Goal: Navigation & Orientation: Find specific page/section

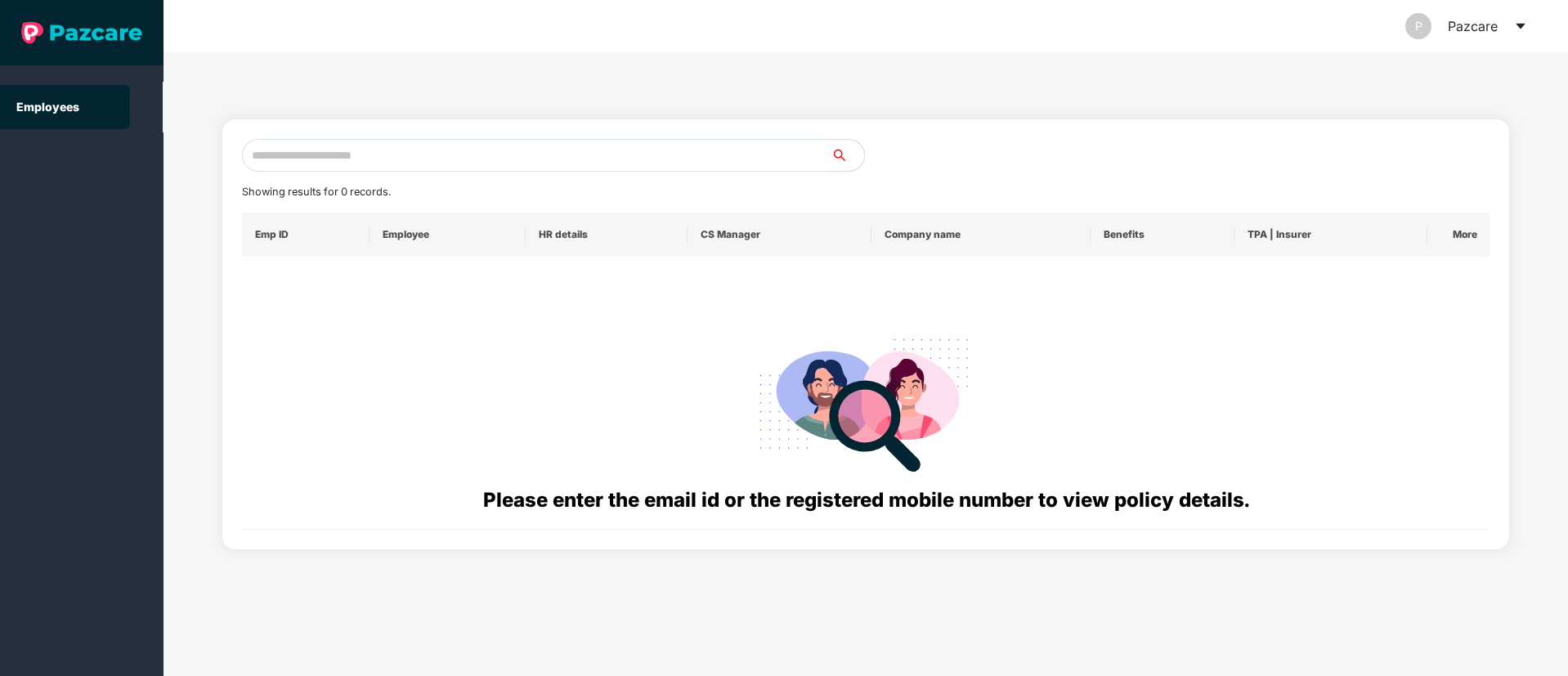
click at [1526, 25] on icon "caret-down" at bounding box center [1521, 26] width 13 height 13
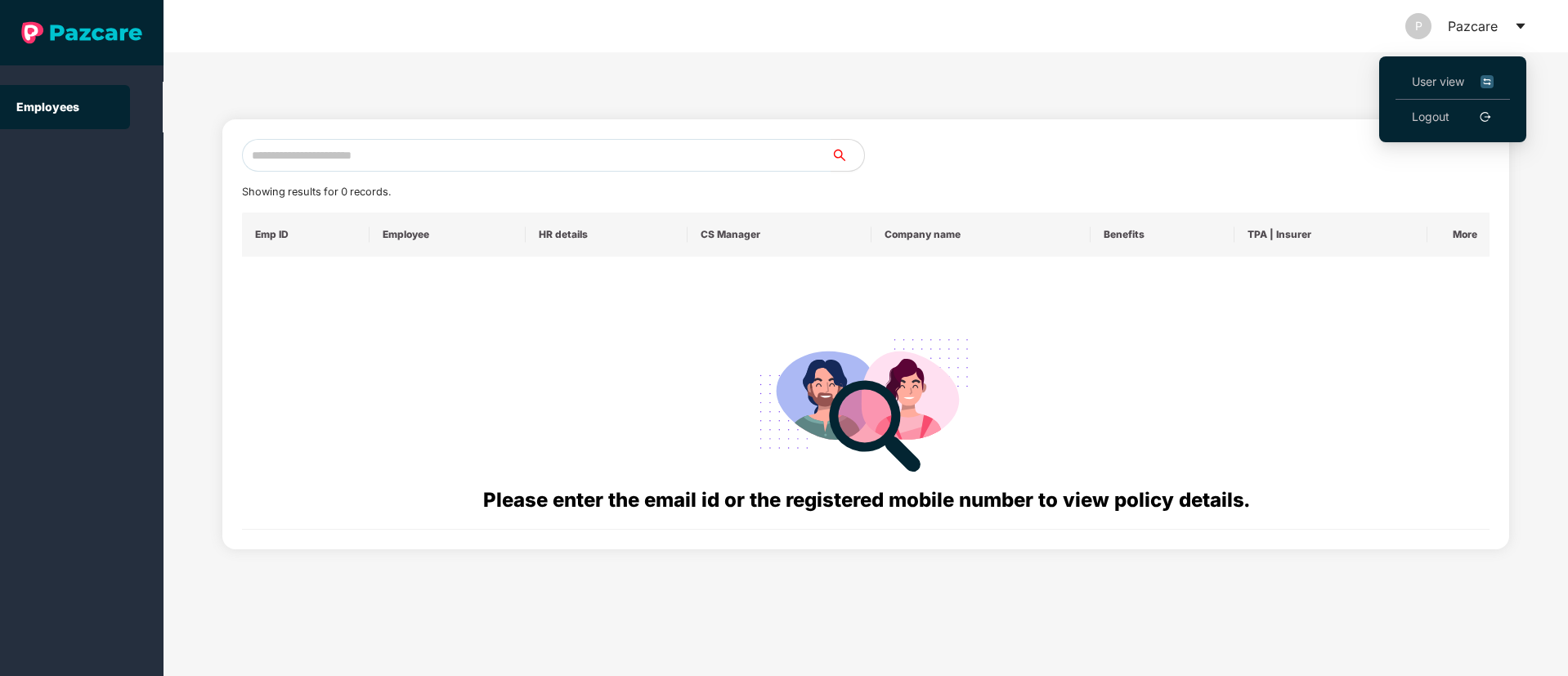
click at [1428, 118] on link "Logout" at bounding box center [1430, 116] width 38 height 18
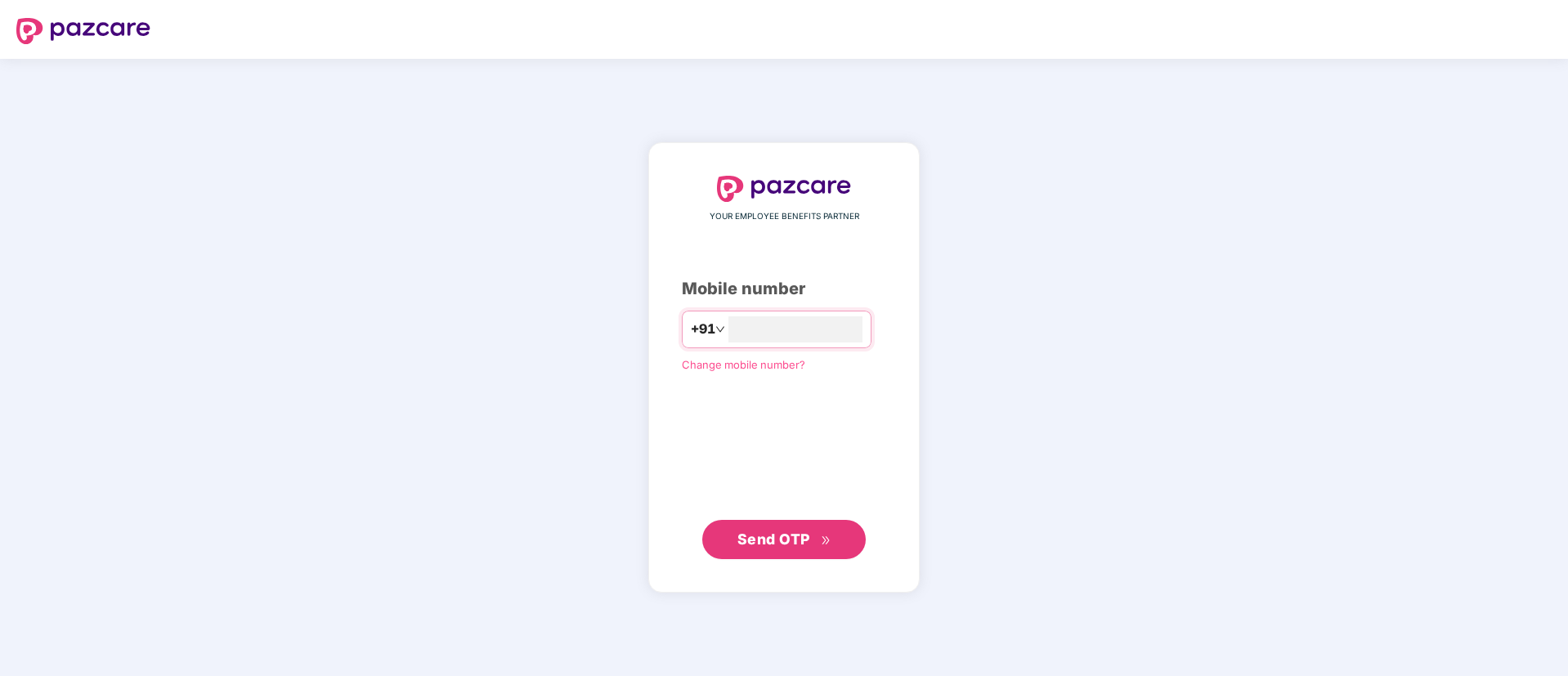
type input "**********"
click at [754, 529] on span "Send OTP" at bounding box center [784, 538] width 94 height 23
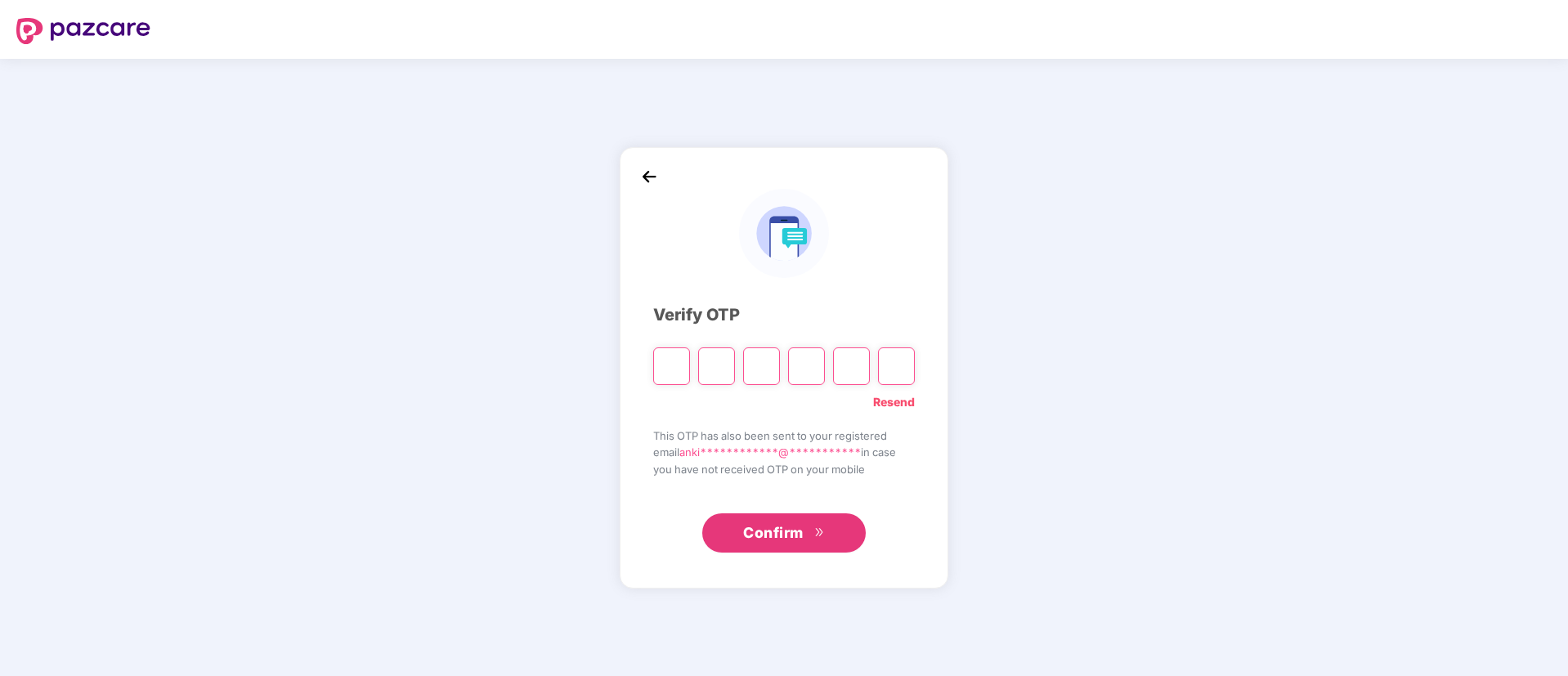
type input "*"
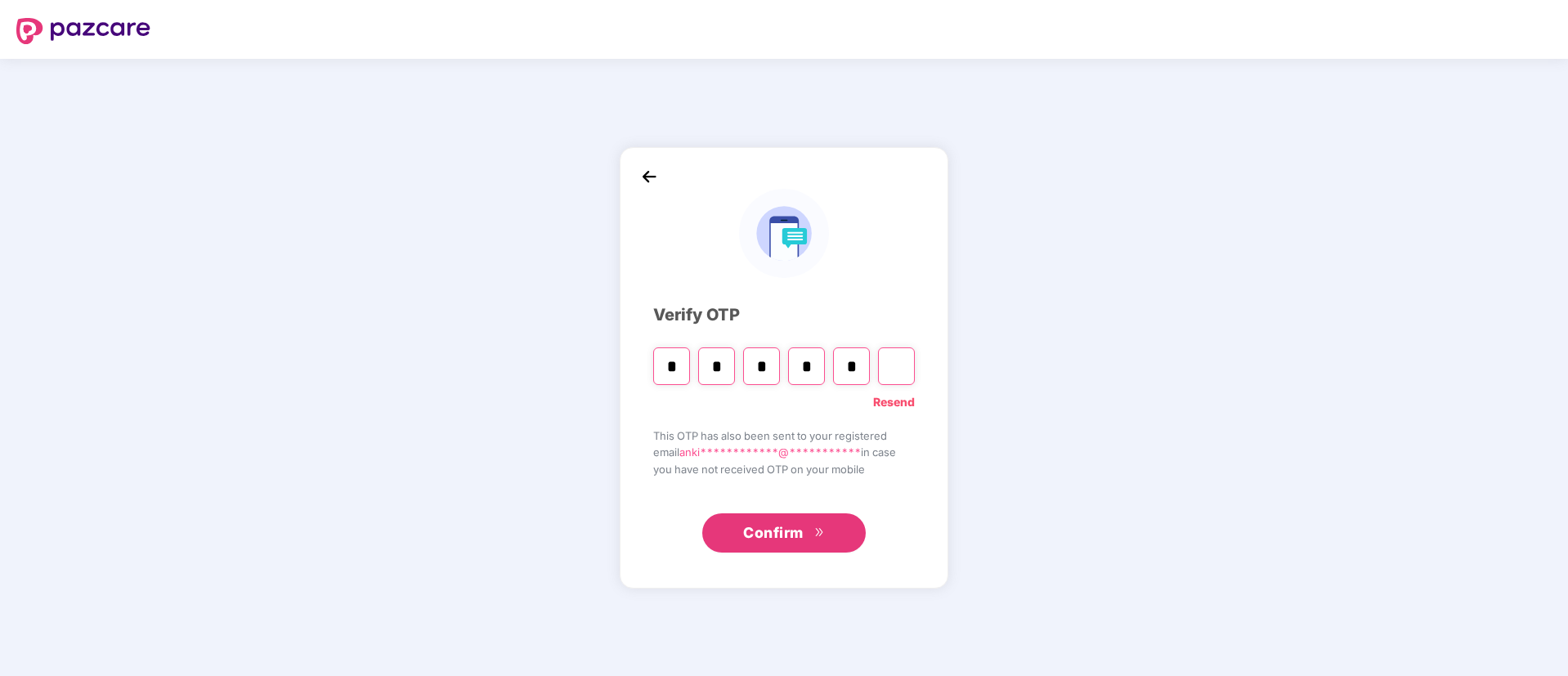
type input "*"
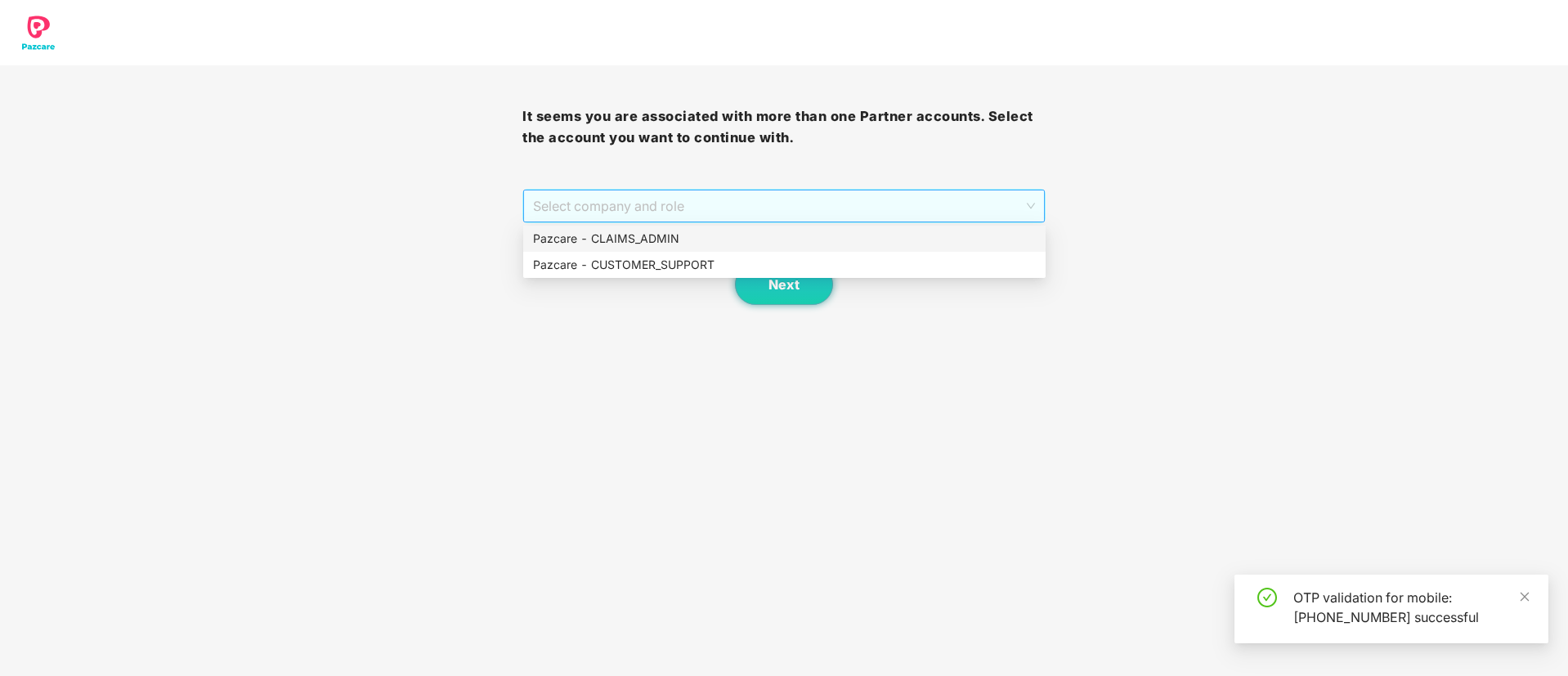
click at [620, 208] on span "Select company and role" at bounding box center [784, 206] width 501 height 31
click at [647, 257] on div "Pazcare - CUSTOMER_SUPPORT" at bounding box center [784, 264] width 503 height 18
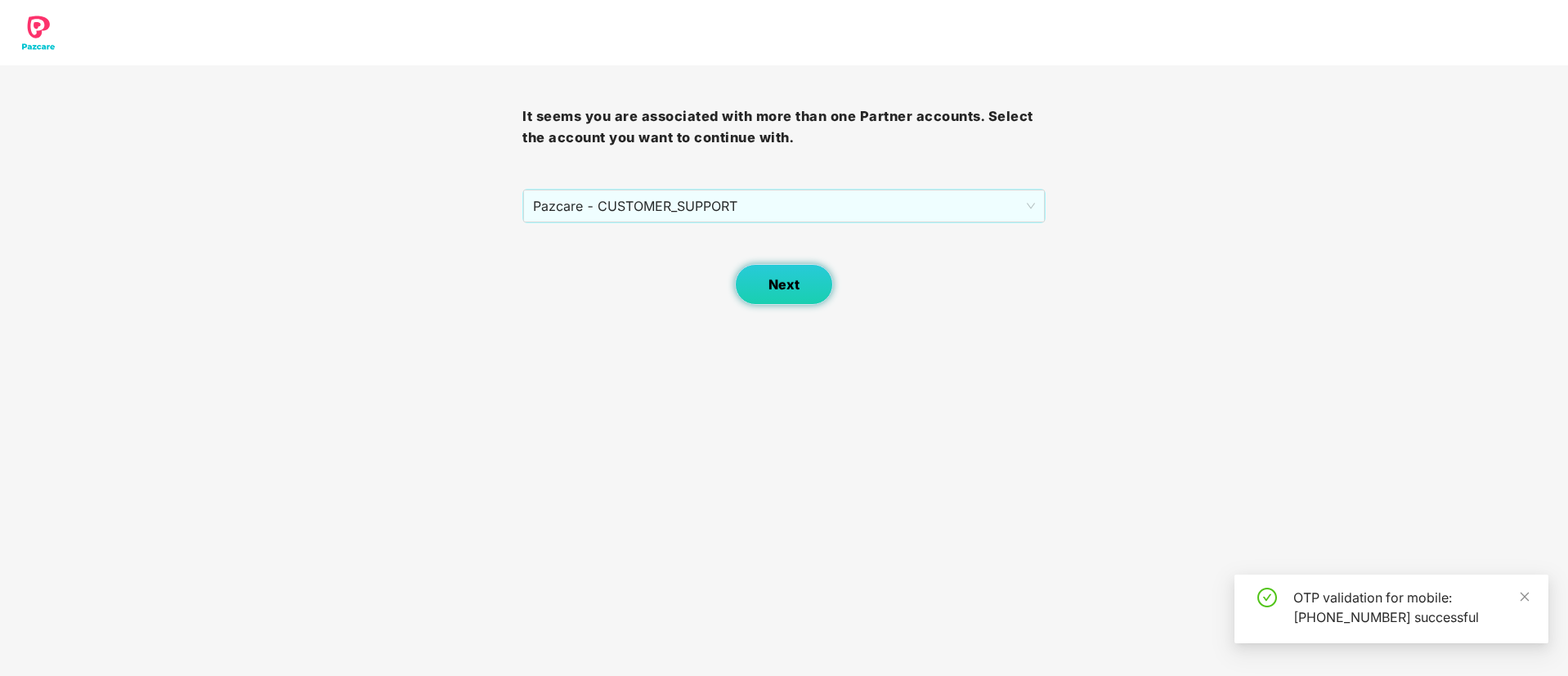
click at [784, 284] on span "Next" at bounding box center [784, 285] width 31 height 15
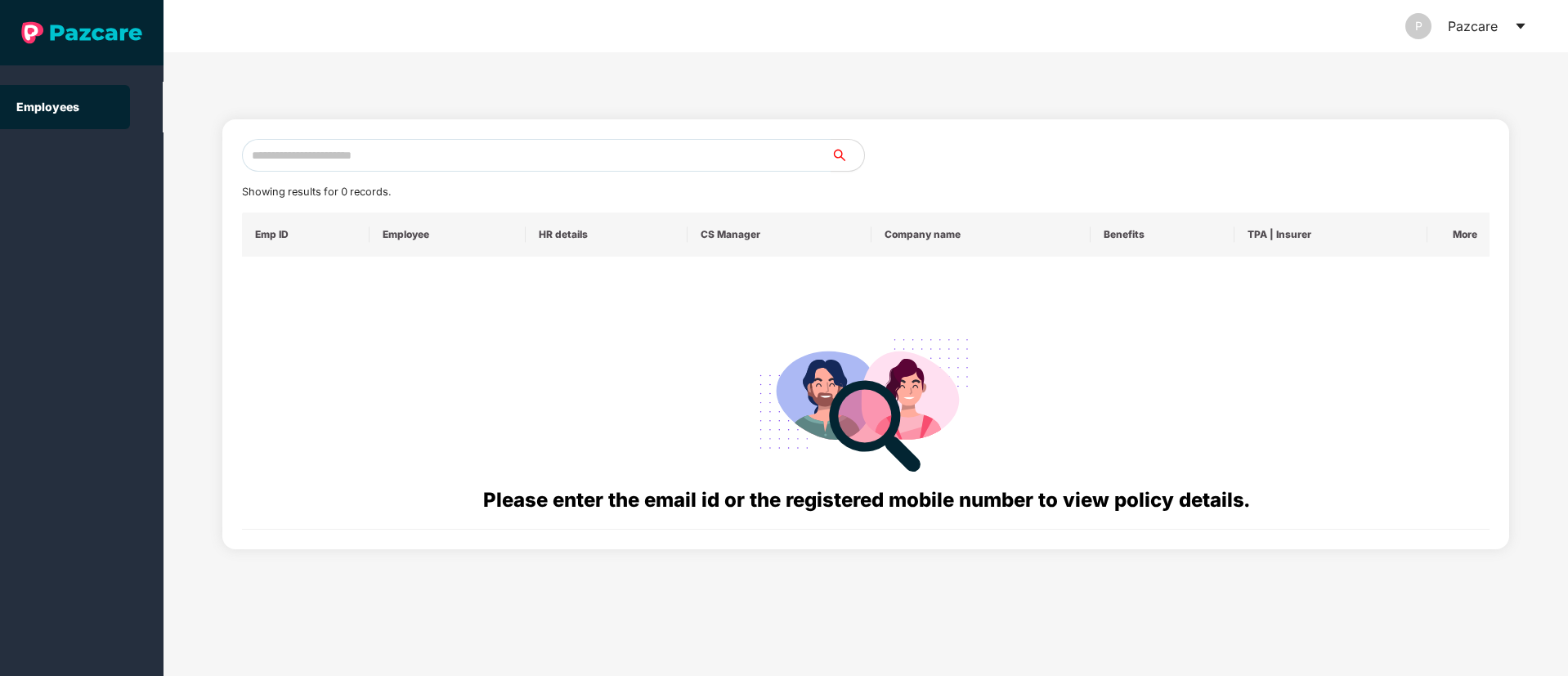
click at [1518, 27] on icon "caret-down" at bounding box center [1521, 26] width 13 height 13
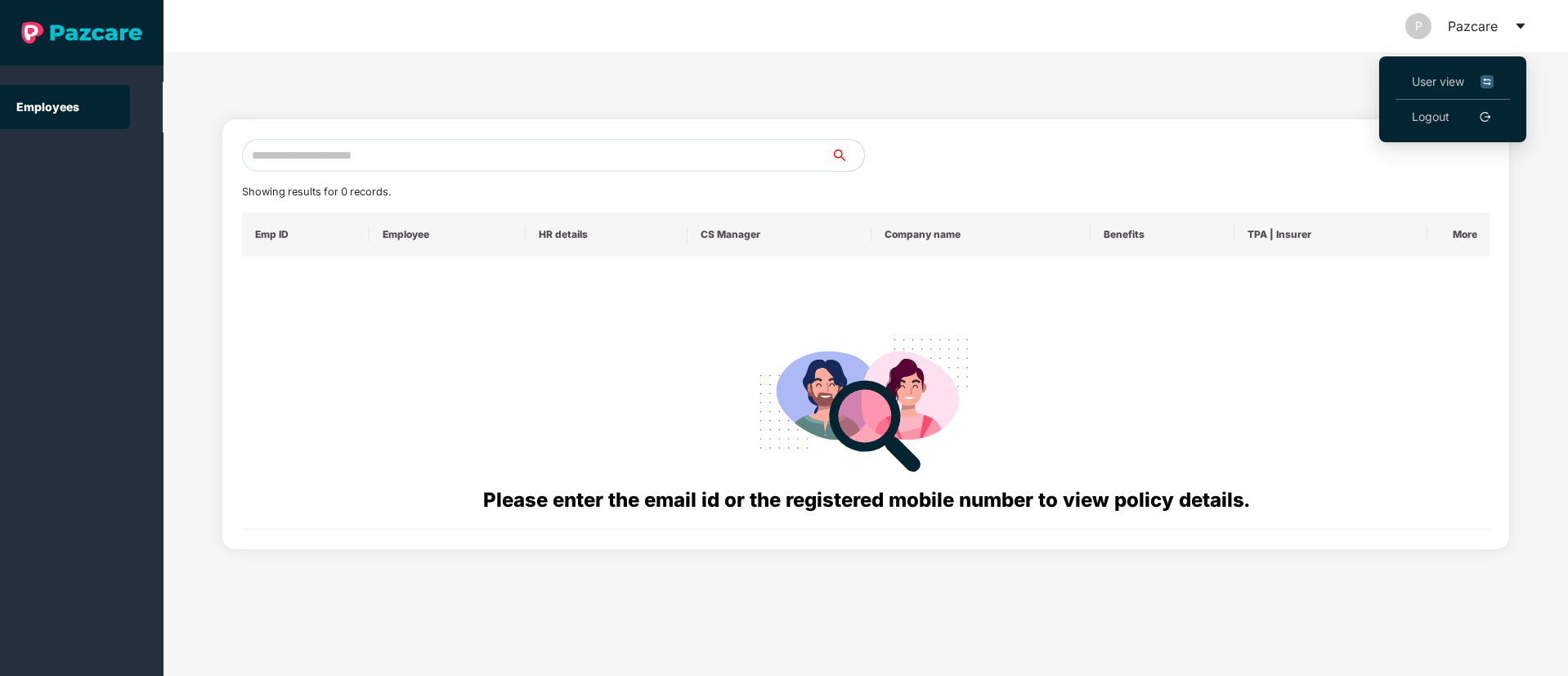
click at [1465, 77] on span "User view" at bounding box center [1452, 82] width 82 height 18
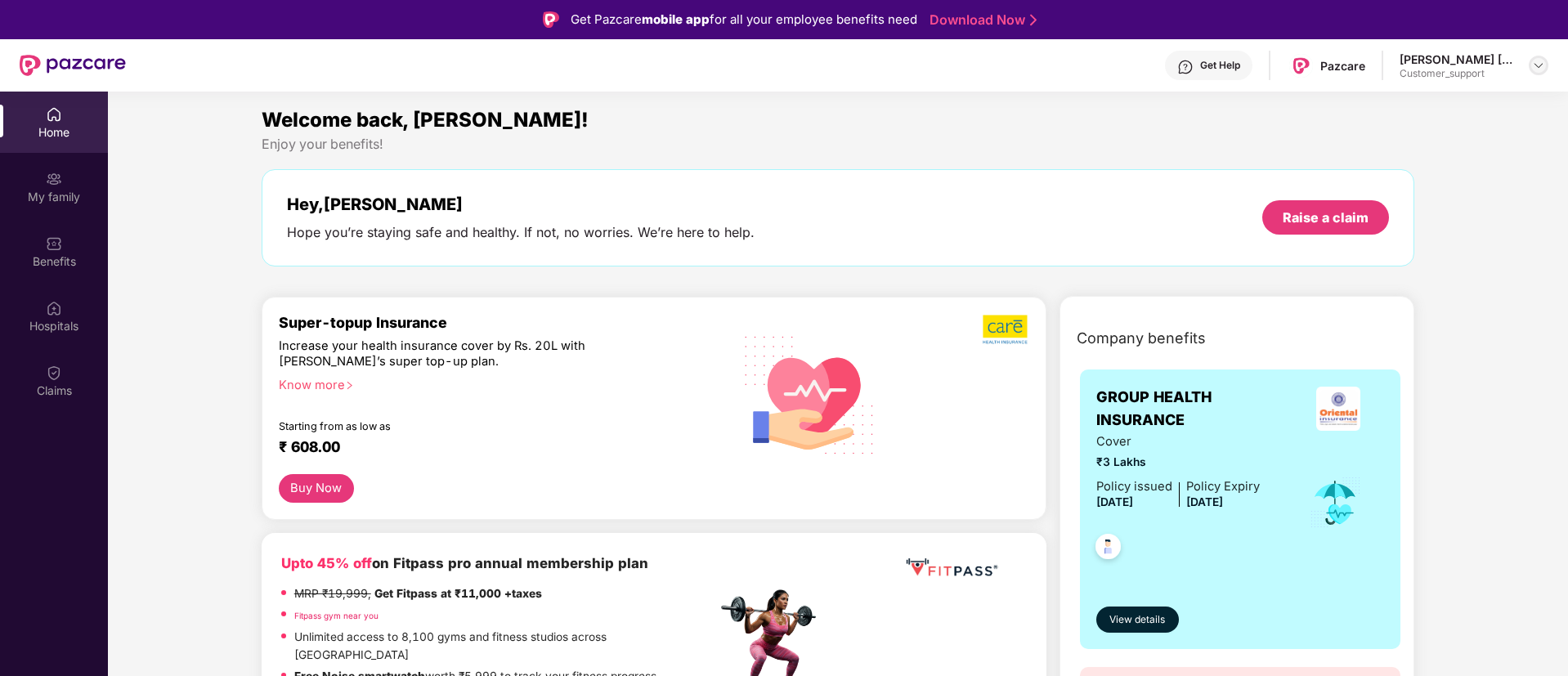
click at [1534, 64] on img at bounding box center [1539, 66] width 13 height 13
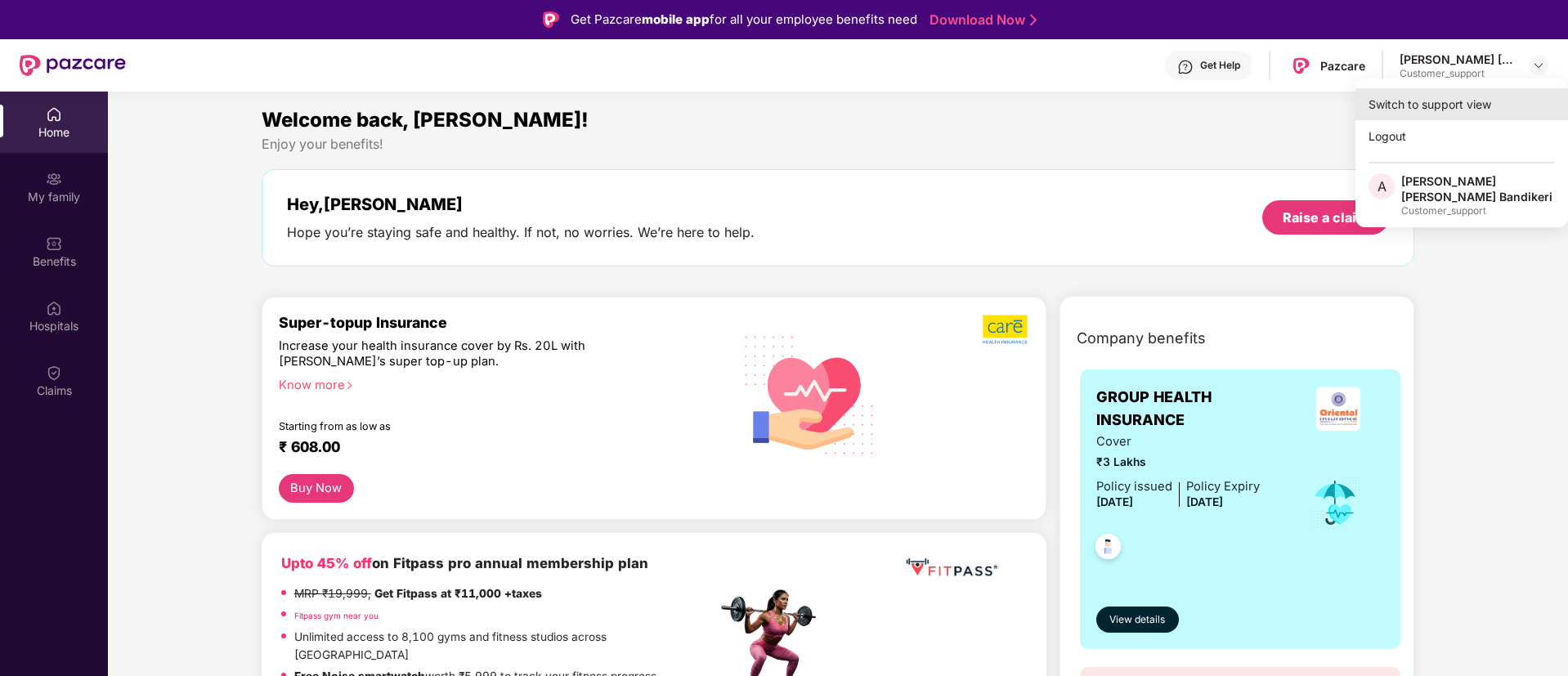
click at [1419, 103] on div "Switch to support view" at bounding box center [1461, 104] width 213 height 32
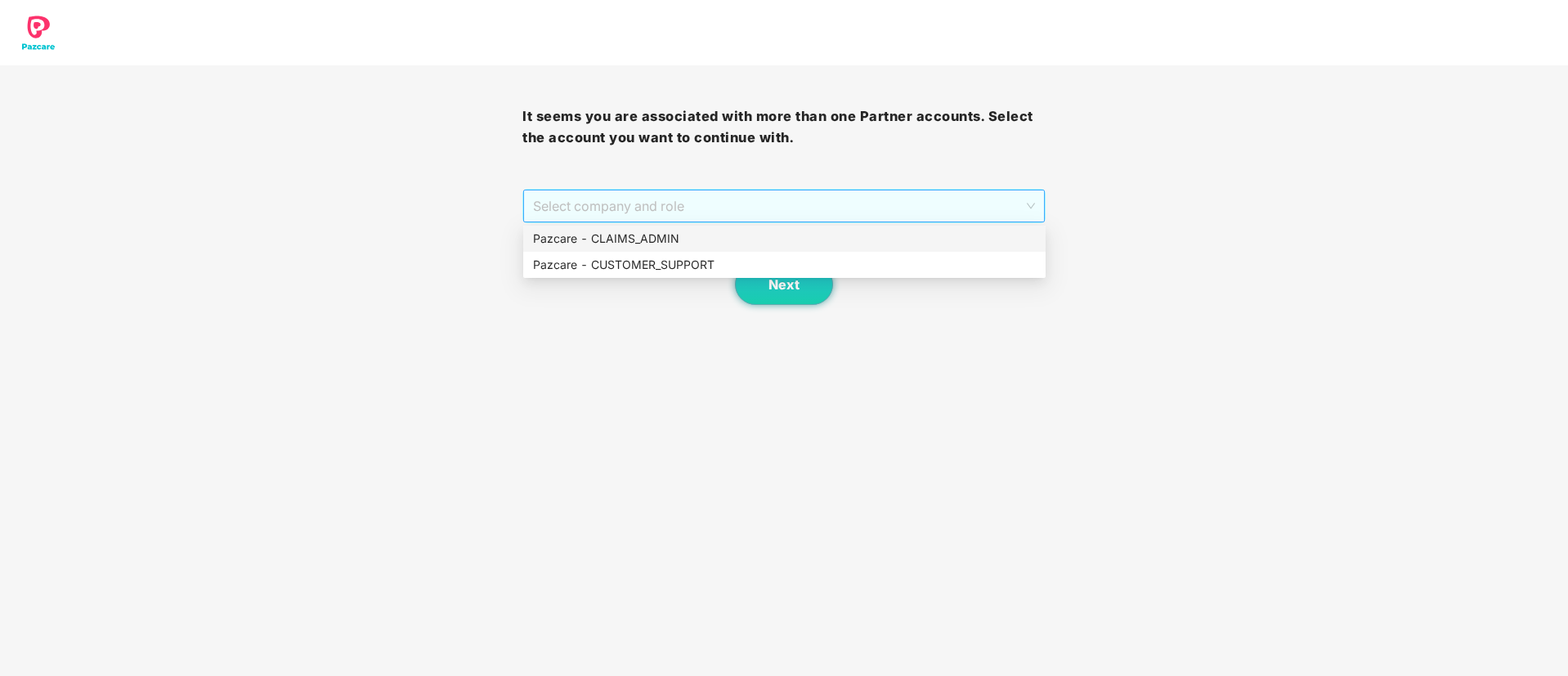
click at [868, 196] on span "Select company and role" at bounding box center [784, 206] width 501 height 31
click at [629, 246] on div "Pazcare - CLAIMS_ADMIN" at bounding box center [784, 238] width 503 height 18
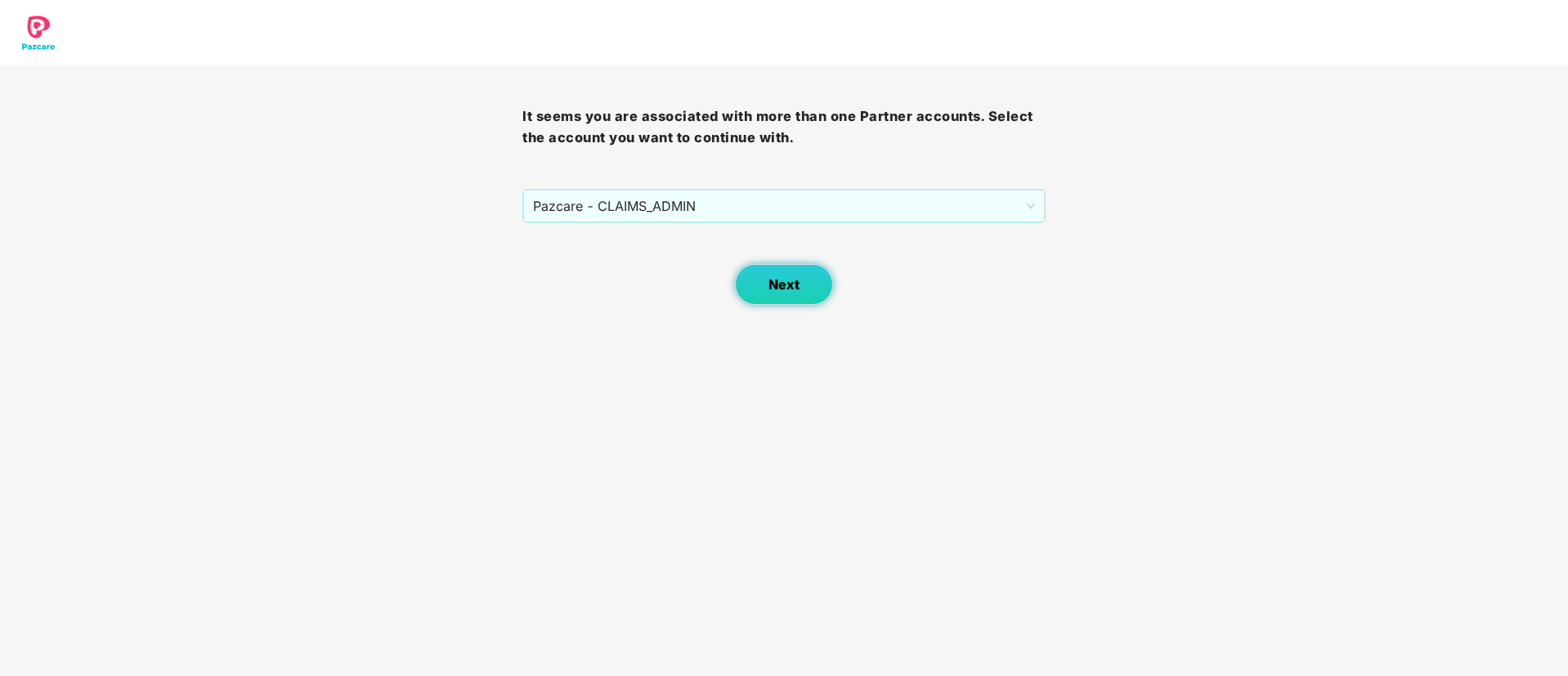
click at [776, 277] on span "Next" at bounding box center [784, 285] width 31 height 15
